Goal: Task Accomplishment & Management: Complete application form

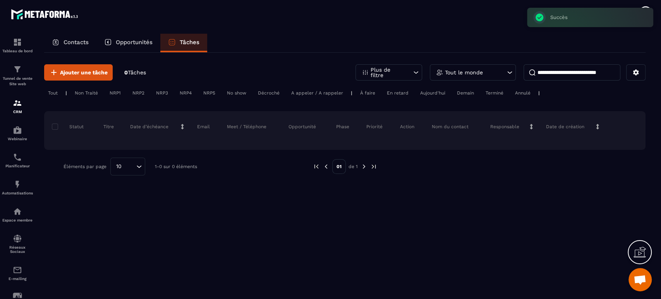
click at [76, 45] on p "Contacts" at bounding box center [76, 42] width 25 height 7
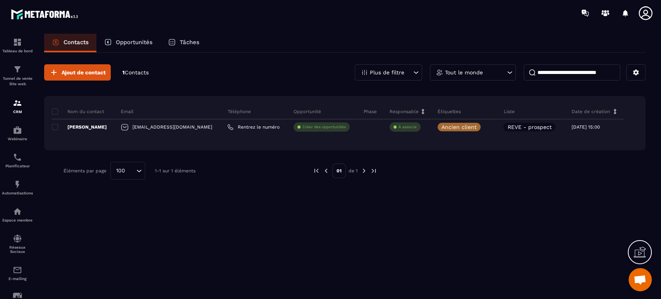
click at [76, 64] on button "Ajout de contact" at bounding box center [77, 72] width 67 height 16
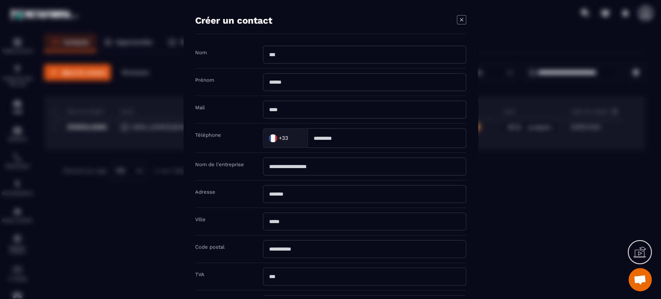
click at [312, 61] on input "Modal window" at bounding box center [364, 55] width 203 height 18
click at [286, 54] on input "Modal window" at bounding box center [364, 55] width 203 height 18
type input "**********"
type input "*****"
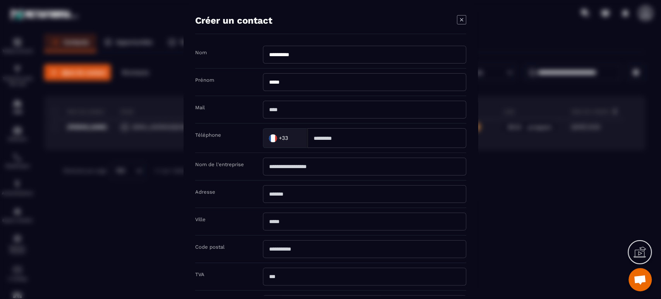
click at [280, 107] on input "Modal window" at bounding box center [364, 110] width 203 height 18
type input "**********"
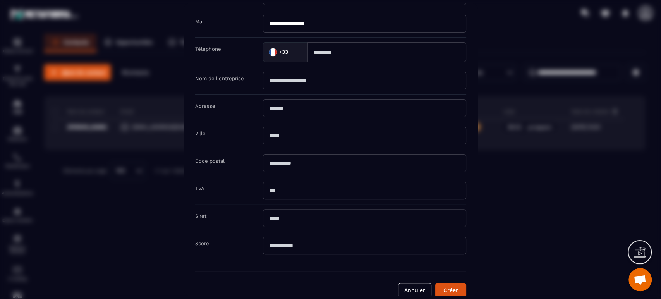
scroll to position [98, 0]
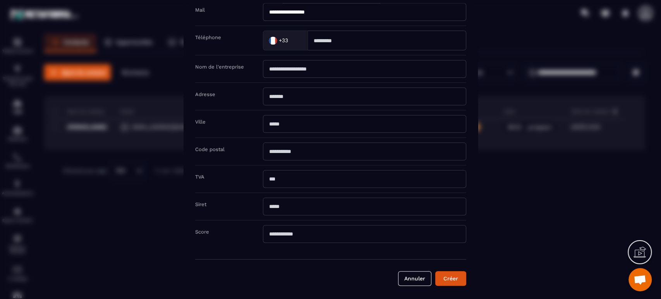
click at [458, 272] on button "Créer" at bounding box center [450, 278] width 31 height 15
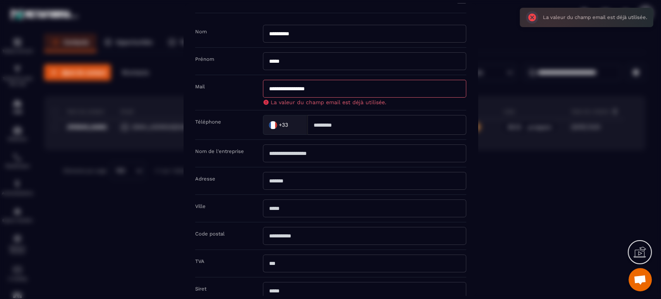
scroll to position [0, 0]
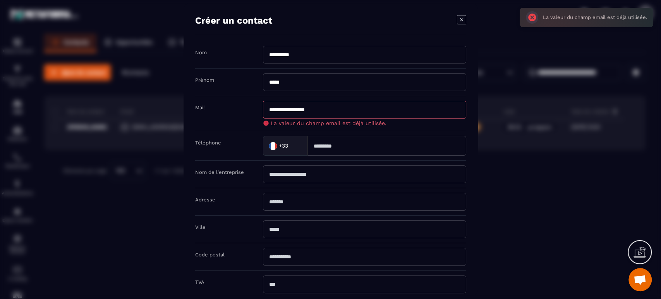
click at [306, 54] on input "**********" at bounding box center [364, 55] width 203 height 18
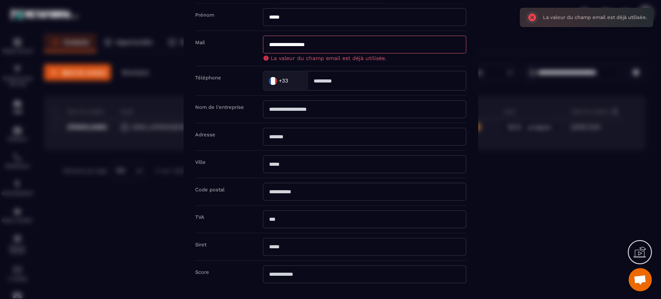
scroll to position [105, 0]
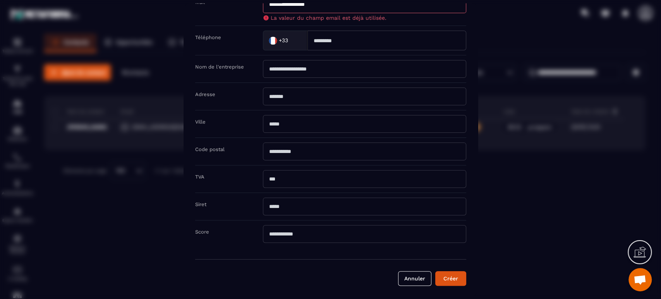
type input "**********"
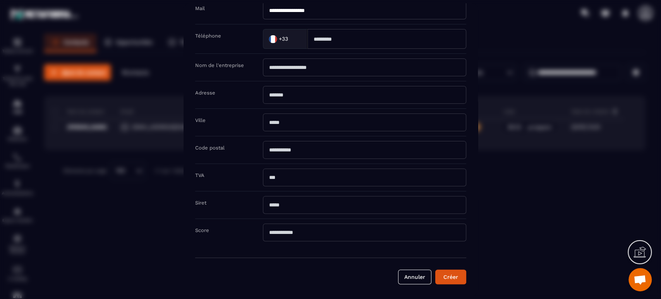
scroll to position [98, 0]
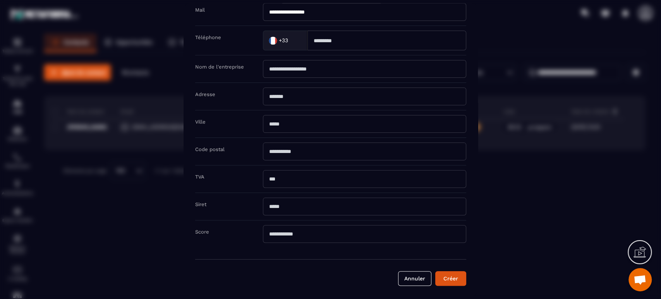
click at [450, 280] on button "Créer" at bounding box center [450, 278] width 31 height 15
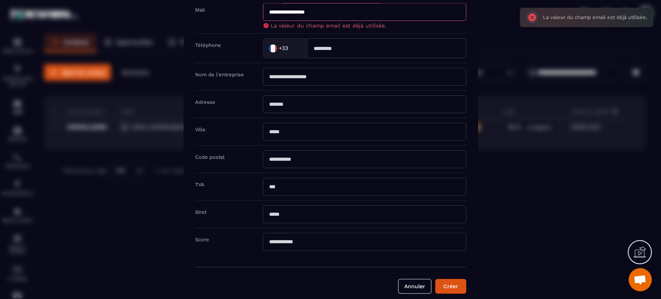
scroll to position [0, 0]
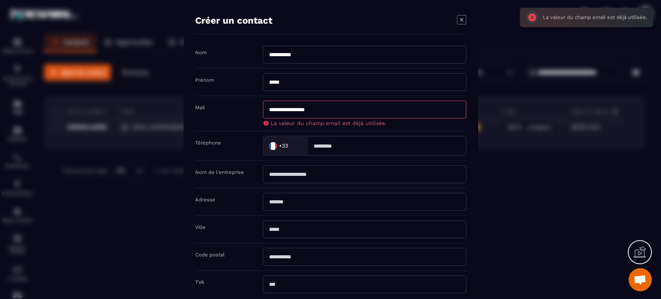
click at [458, 21] on icon "Modal window" at bounding box center [461, 19] width 9 height 9
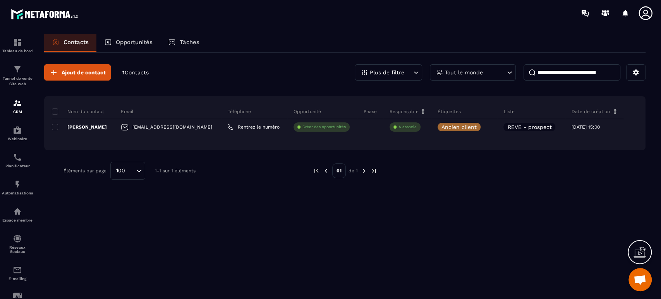
click at [280, 49] on div "Contacts Opportunités Tâches" at bounding box center [344, 43] width 601 height 19
click at [0, 0] on img at bounding box center [0, 0] width 0 height 0
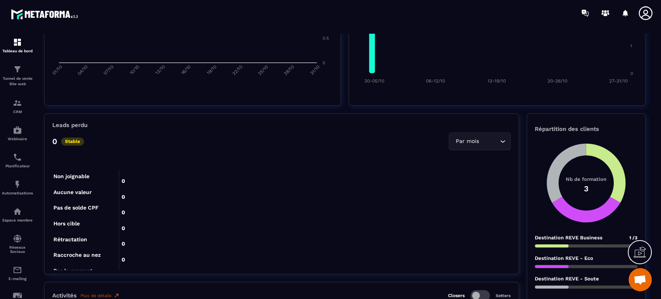
scroll to position [344, 0]
click at [13, 164] on div "Planificateur" at bounding box center [17, 160] width 31 height 15
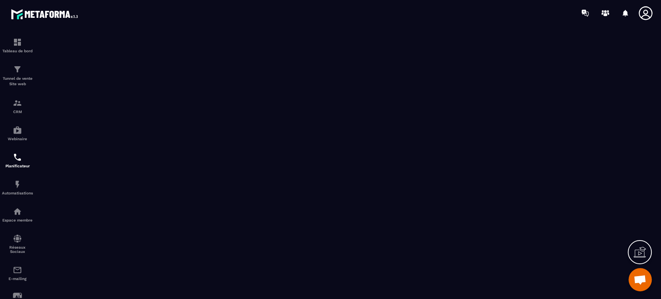
click at [26, 77] on p "Tunnel de vente Site web" at bounding box center [17, 81] width 31 height 11
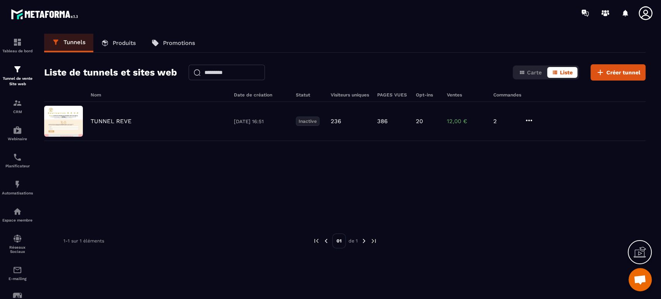
click at [128, 119] on p "TUNNEL REVE" at bounding box center [111, 121] width 41 height 7
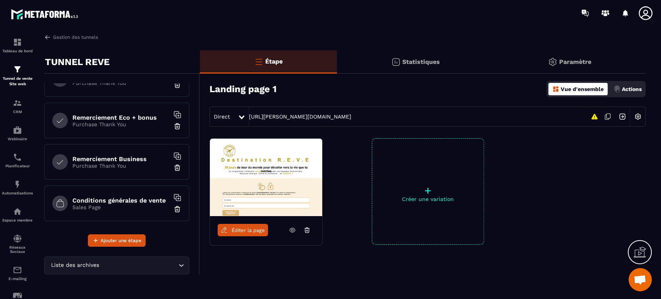
scroll to position [344, 0]
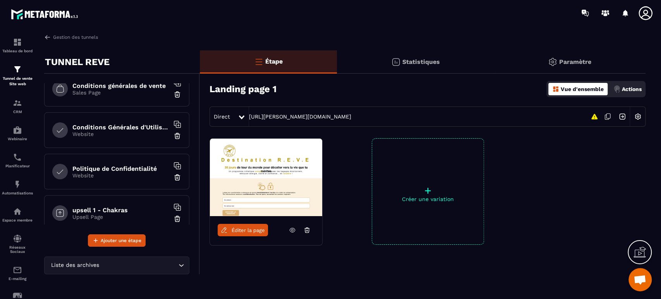
click at [0, 0] on img at bounding box center [0, 0] width 0 height 0
